Goal: Task Accomplishment & Management: Manage account settings

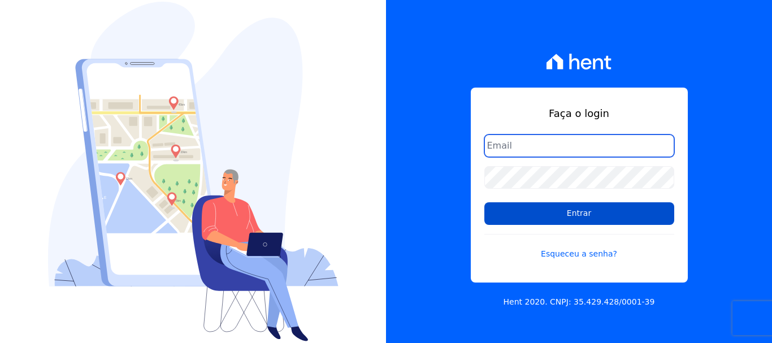
type input "[EMAIL_ADDRESS][DOMAIN_NAME]"
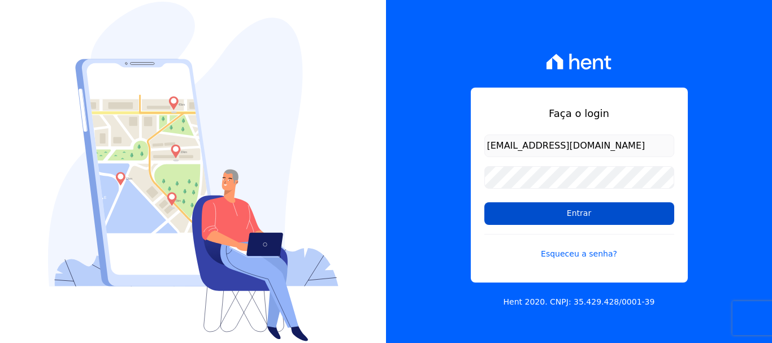
click at [576, 209] on input "Entrar" at bounding box center [579, 213] width 190 height 23
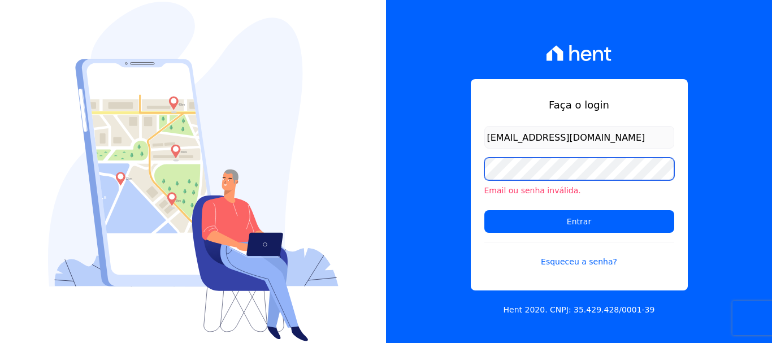
click at [484, 210] on input "Entrar" at bounding box center [579, 221] width 190 height 23
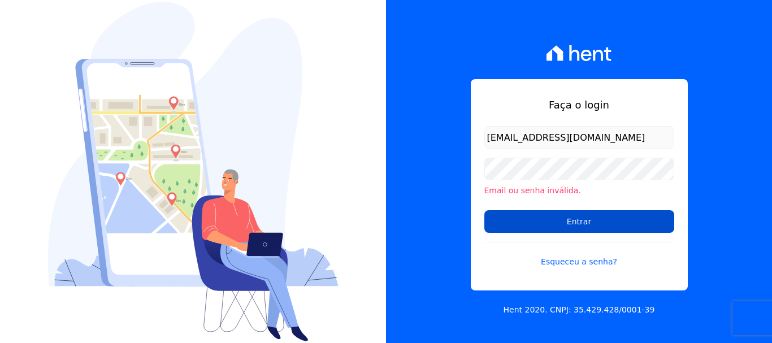
click at [616, 215] on input "Entrar" at bounding box center [579, 221] width 190 height 23
click at [588, 229] on input "Entrar" at bounding box center [579, 221] width 190 height 23
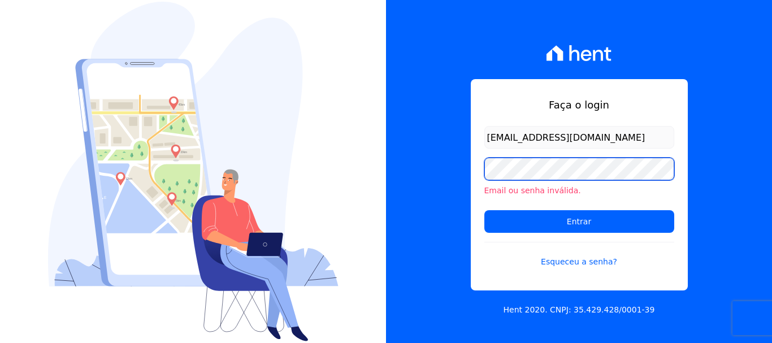
click at [484, 210] on input "Entrar" at bounding box center [579, 221] width 190 height 23
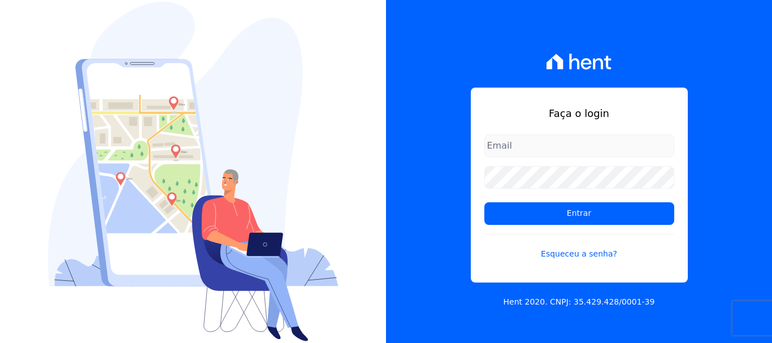
type input "[EMAIL_ADDRESS][DOMAIN_NAME]"
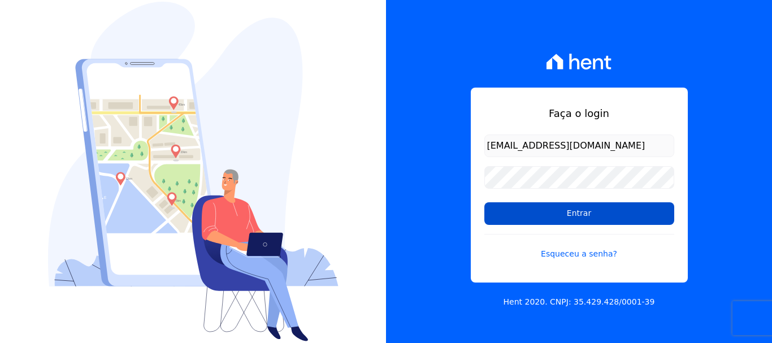
click at [562, 224] on input "Entrar" at bounding box center [579, 213] width 190 height 23
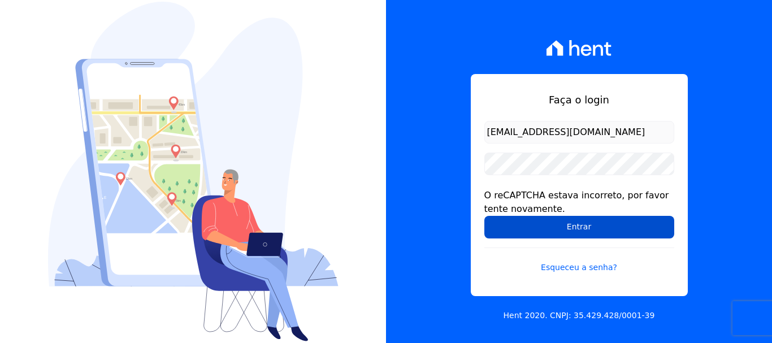
click at [610, 224] on input "Entrar" at bounding box center [579, 227] width 190 height 23
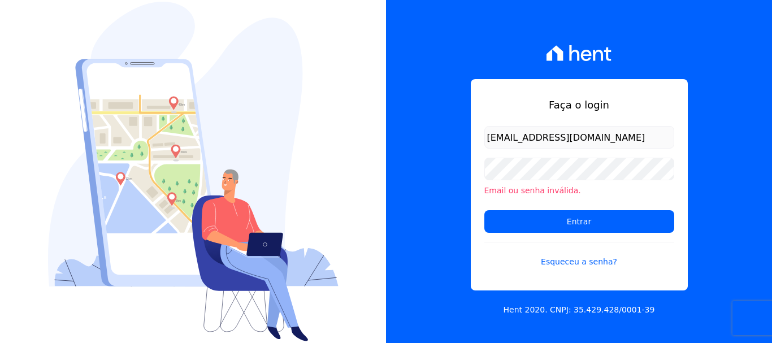
click at [610, 224] on input "Entrar" at bounding box center [579, 221] width 190 height 23
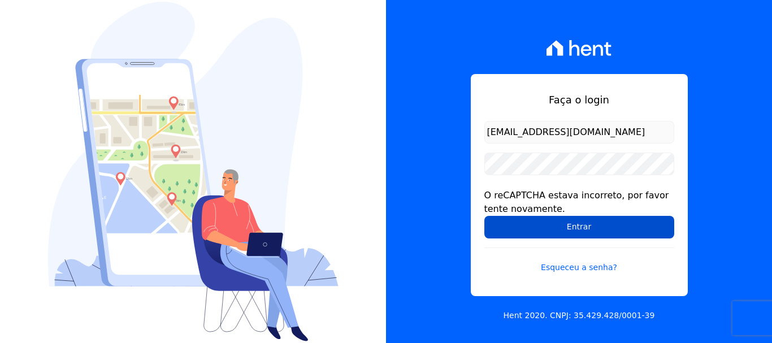
click at [616, 222] on input "Entrar" at bounding box center [579, 227] width 190 height 23
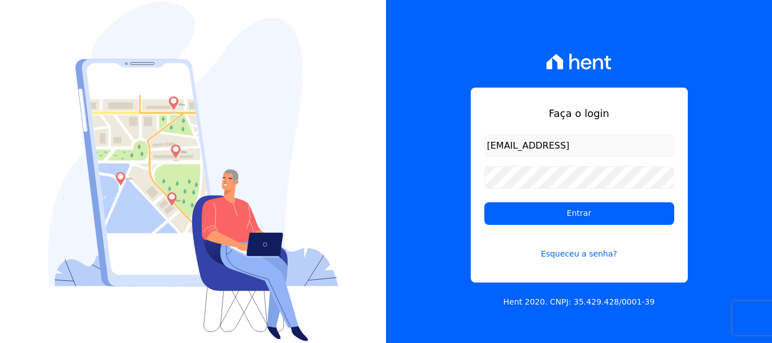
type input "[EMAIL_ADDRESS][DOMAIN_NAME]"
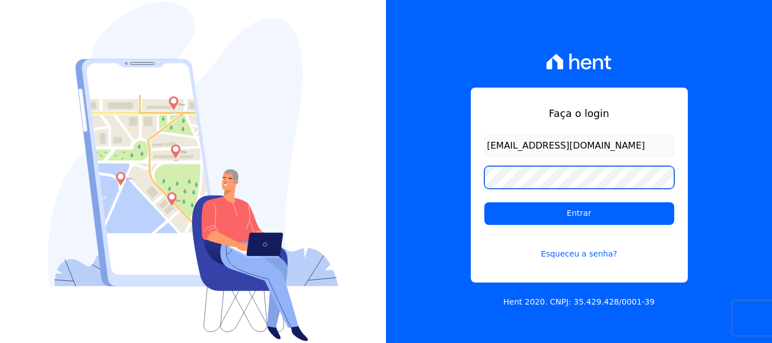
click at [484, 202] on input "Entrar" at bounding box center [579, 213] width 190 height 23
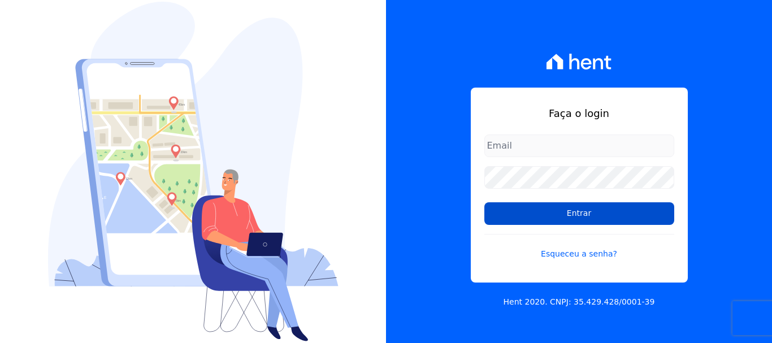
type input "[EMAIL_ADDRESS][DOMAIN_NAME]"
click at [523, 211] on input "Entrar" at bounding box center [579, 213] width 190 height 23
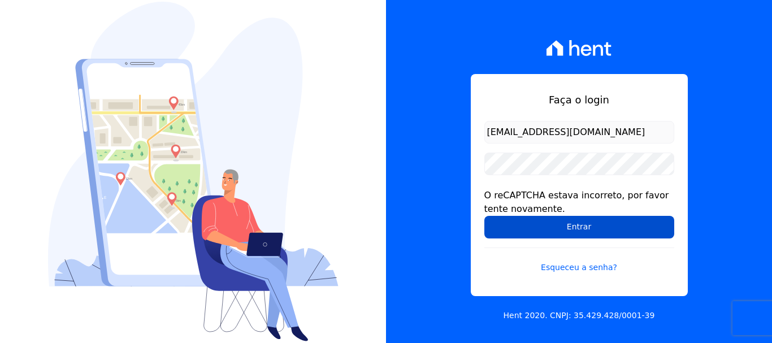
click at [512, 223] on input "Entrar" at bounding box center [579, 227] width 190 height 23
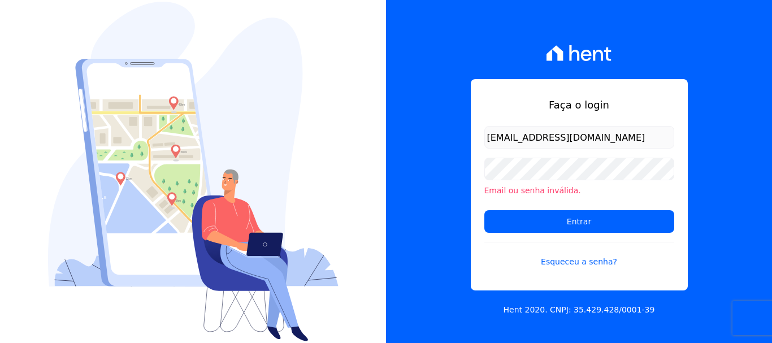
click at [512, 223] on input "Entrar" at bounding box center [579, 221] width 190 height 23
